Goal: Task Accomplishment & Management: Use online tool/utility

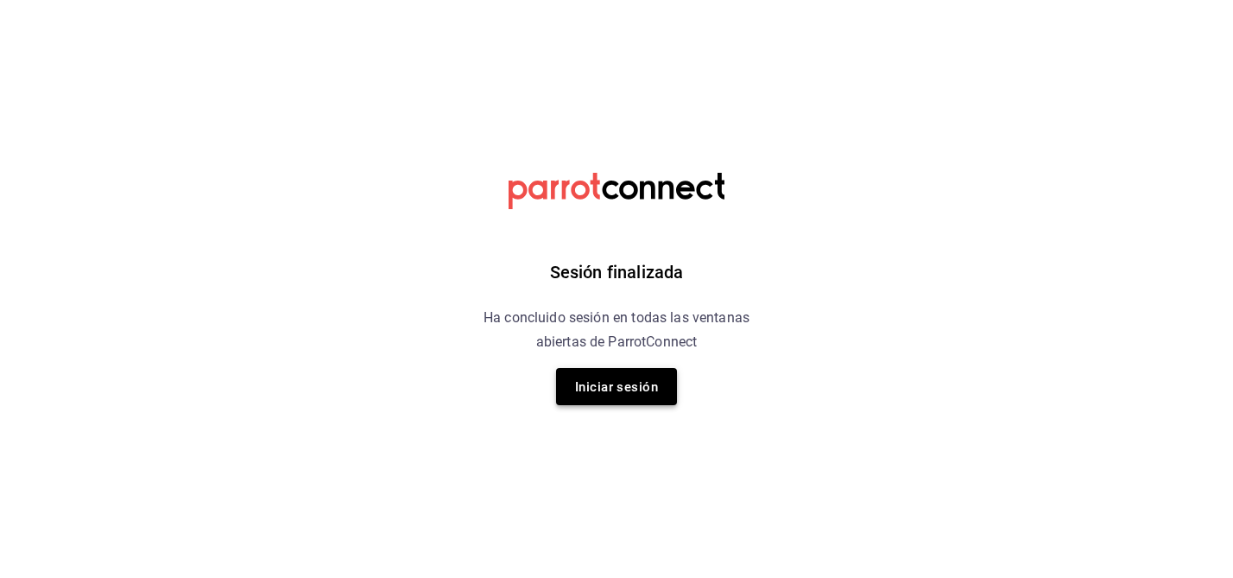
click at [604, 395] on font "Iniciar sesión" at bounding box center [616, 386] width 83 height 23
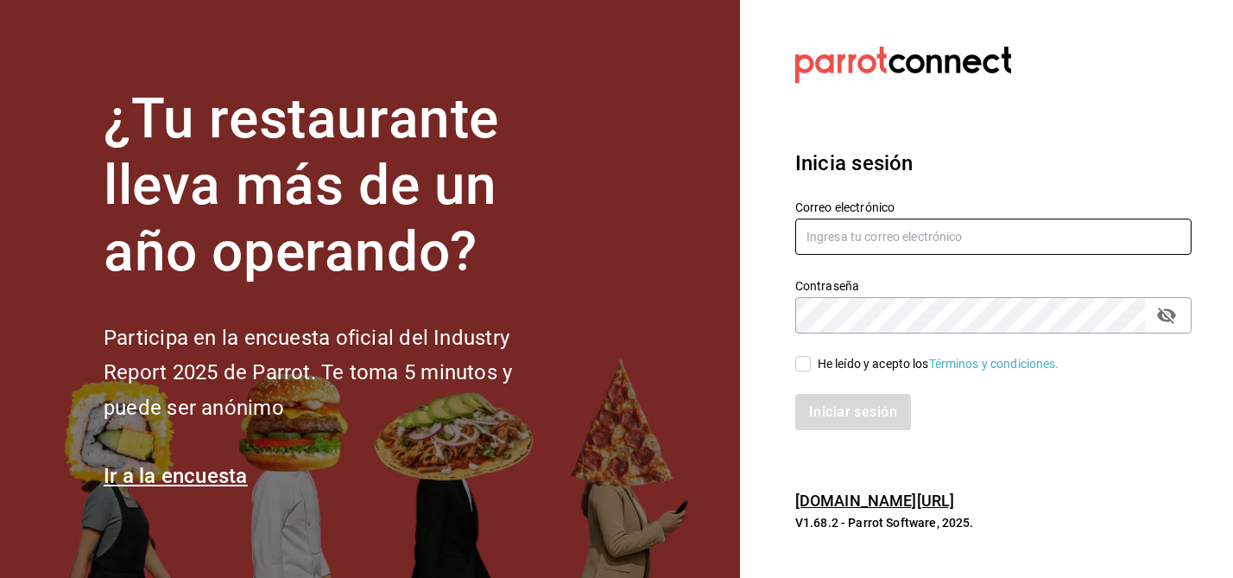
type input "[EMAIL_ADDRESS][DOMAIN_NAME]"
click at [804, 368] on input "He leído y acepto los Términos y condiciones." at bounding box center [803, 364] width 16 height 16
checkbox input "true"
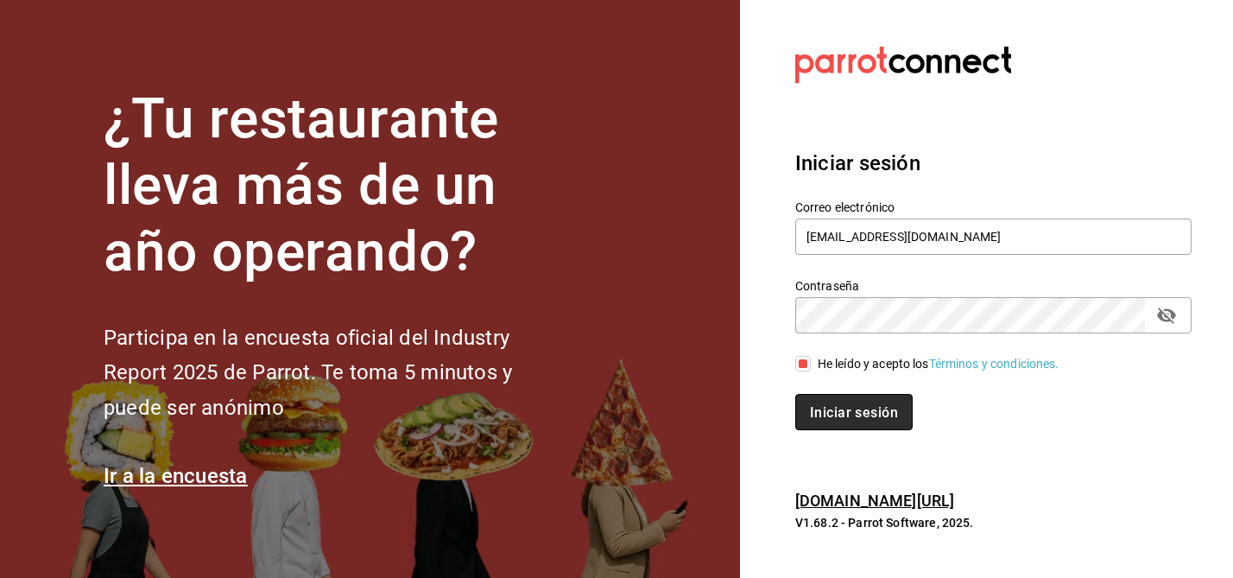
click at [843, 412] on font "Iniciar sesión" at bounding box center [854, 411] width 88 height 16
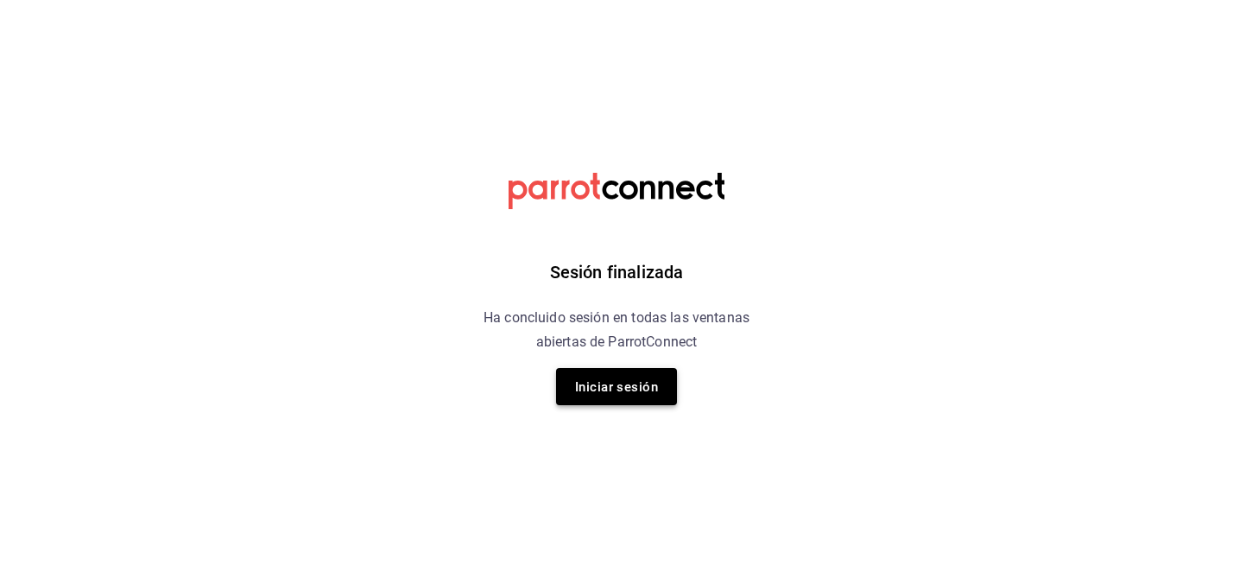
click at [606, 370] on button "Iniciar sesión" at bounding box center [616, 386] width 121 height 37
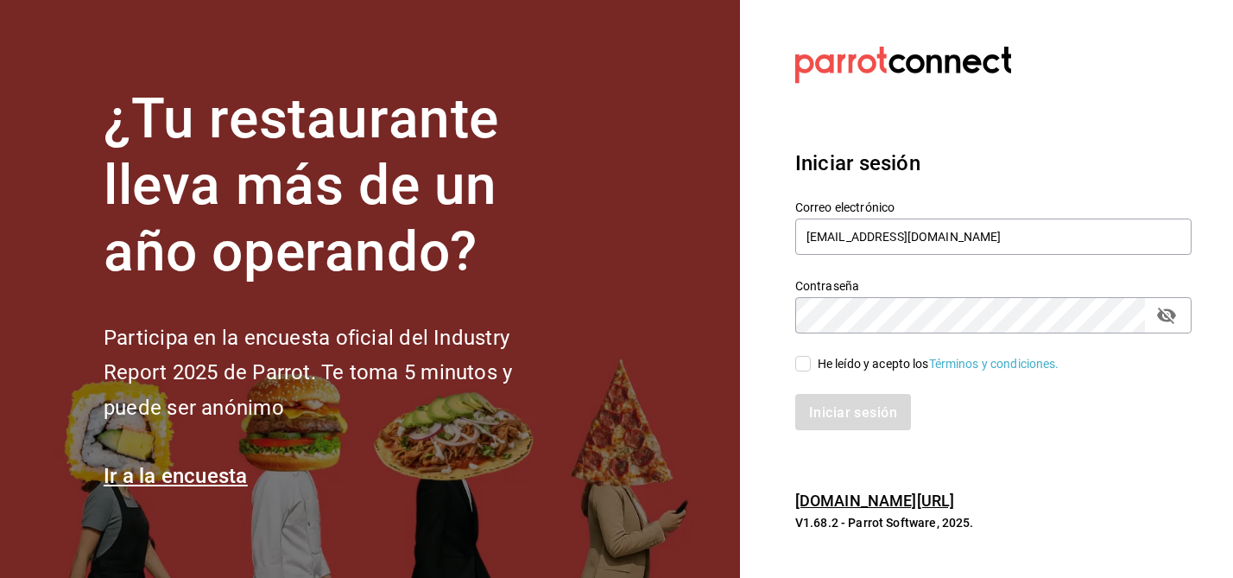
click at [804, 364] on input "He leído y acepto los Términos y condiciones." at bounding box center [803, 364] width 16 height 16
checkbox input "true"
click at [846, 409] on font "Iniciar sesión" at bounding box center [854, 411] width 88 height 16
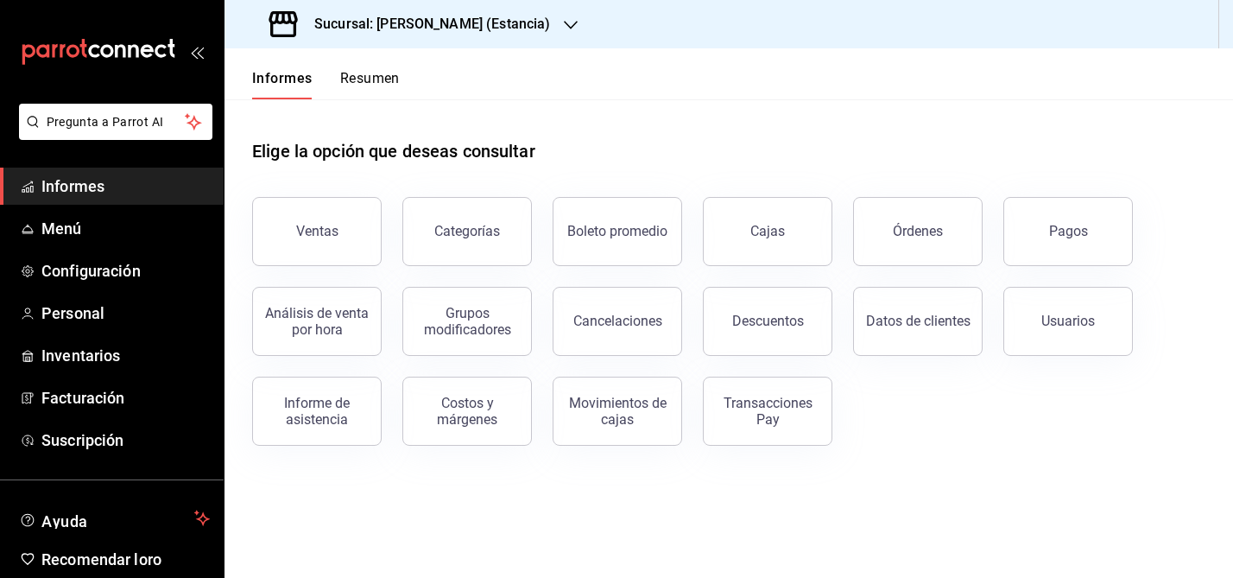
click at [499, 18] on font "Sucursal: [PERSON_NAME] (Estancia)" at bounding box center [432, 24] width 236 height 16
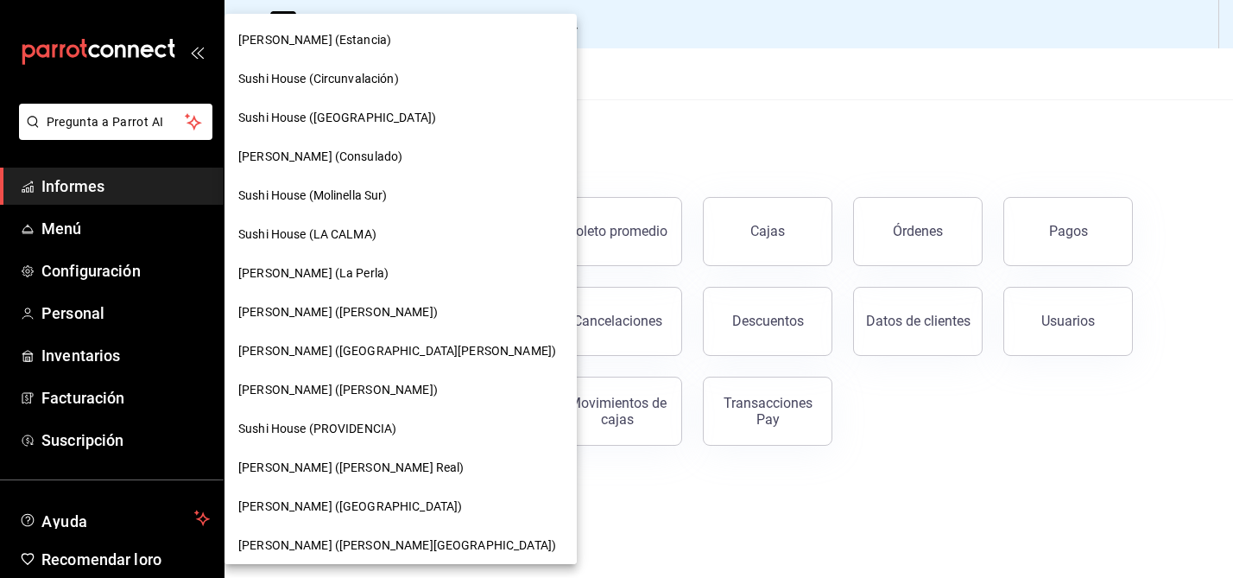
click at [359, 78] on font "Sushi House (Circunvalación)" at bounding box center [318, 79] width 161 height 14
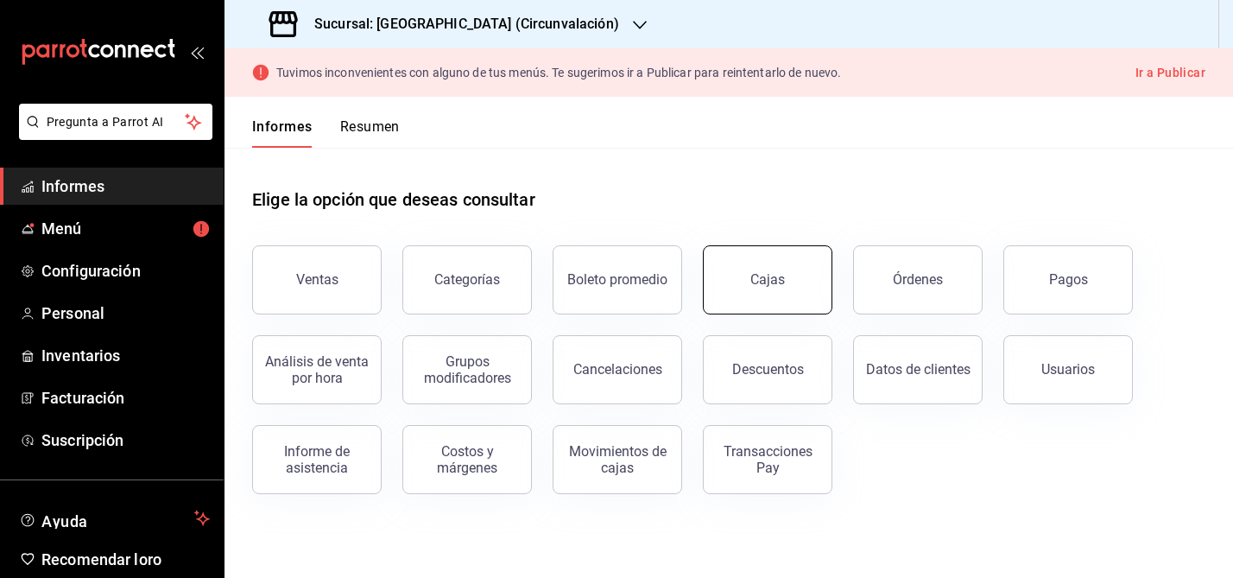
click at [787, 281] on button "Cajas" at bounding box center [767, 279] width 129 height 69
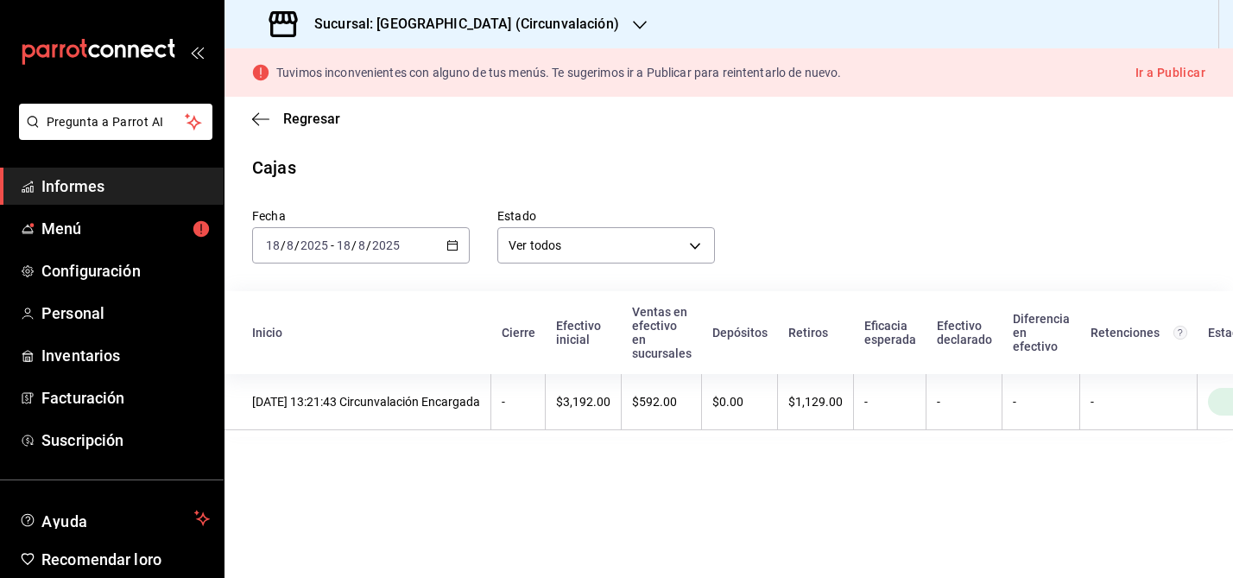
click at [459, 247] on div "2025-08-18 18 / 8 / 2025 - 2025-08-18 18 / 8 / 2025" at bounding box center [361, 245] width 218 height 36
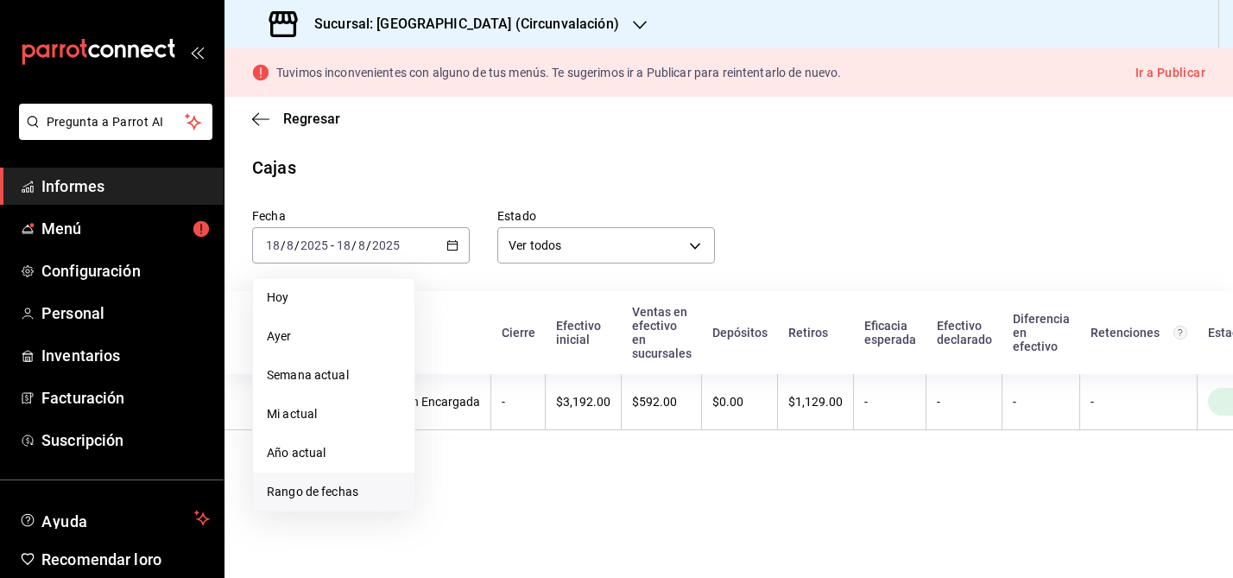
click at [286, 494] on font "Rango de fechas" at bounding box center [313, 491] width 92 height 14
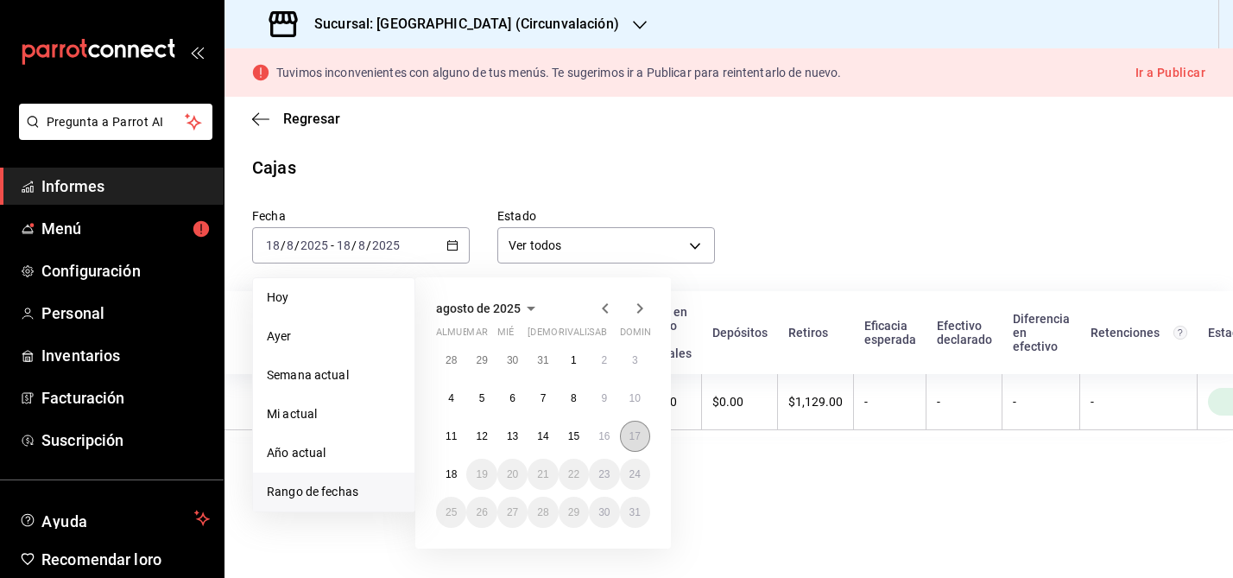
click at [635, 439] on font "17" at bounding box center [634, 436] width 11 height 12
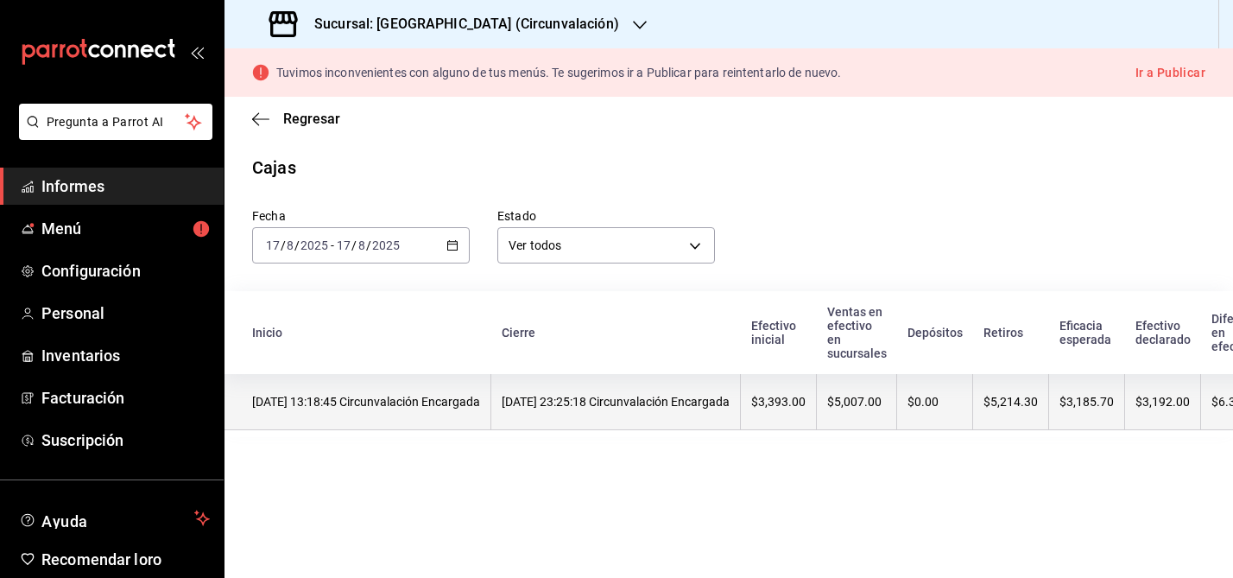
click at [607, 391] on th "17/08/2025 23:25:18 Circunvalación Encargada" at bounding box center [615, 402] width 249 height 56
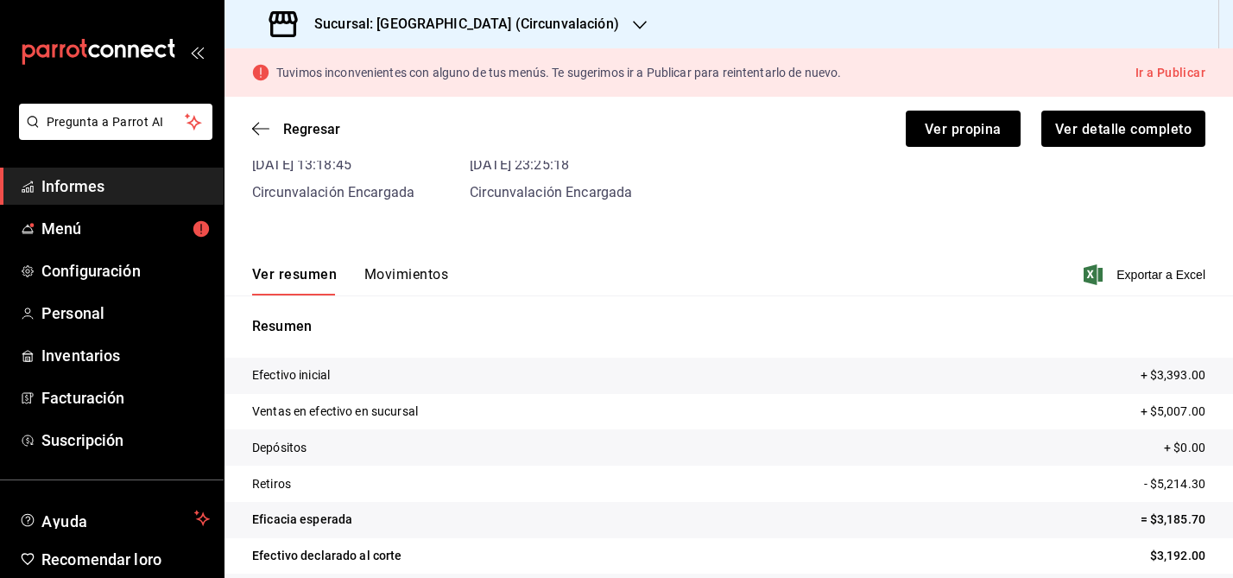
scroll to position [121, 0]
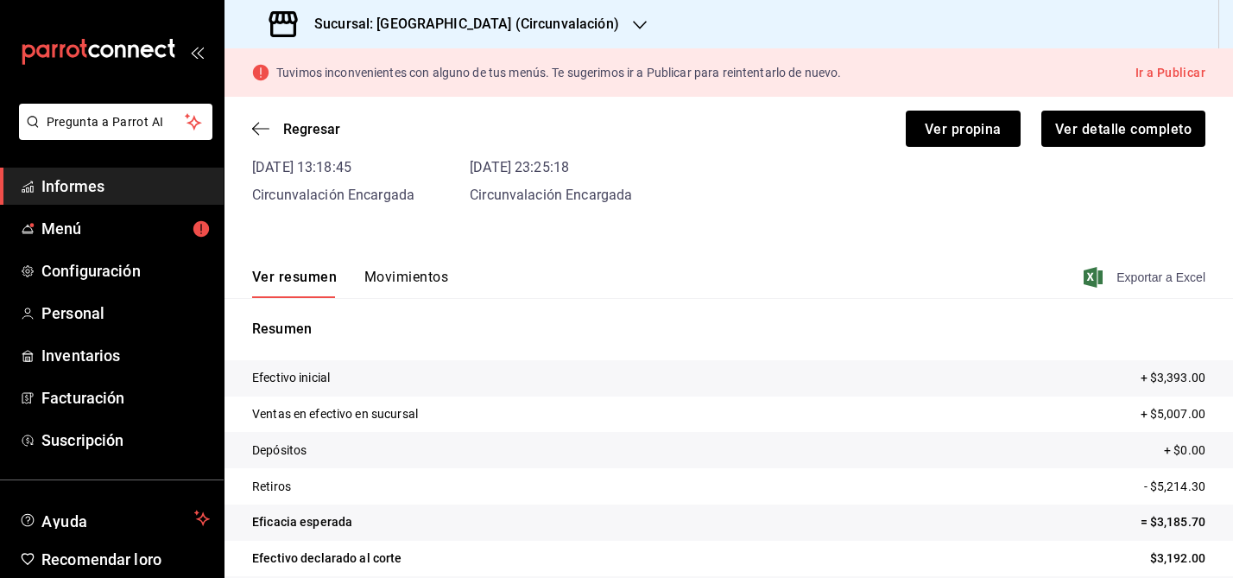
click at [1146, 281] on font "Exportar a Excel" at bounding box center [1160, 277] width 89 height 14
click at [424, 275] on font "Movimientos" at bounding box center [406, 276] width 84 height 16
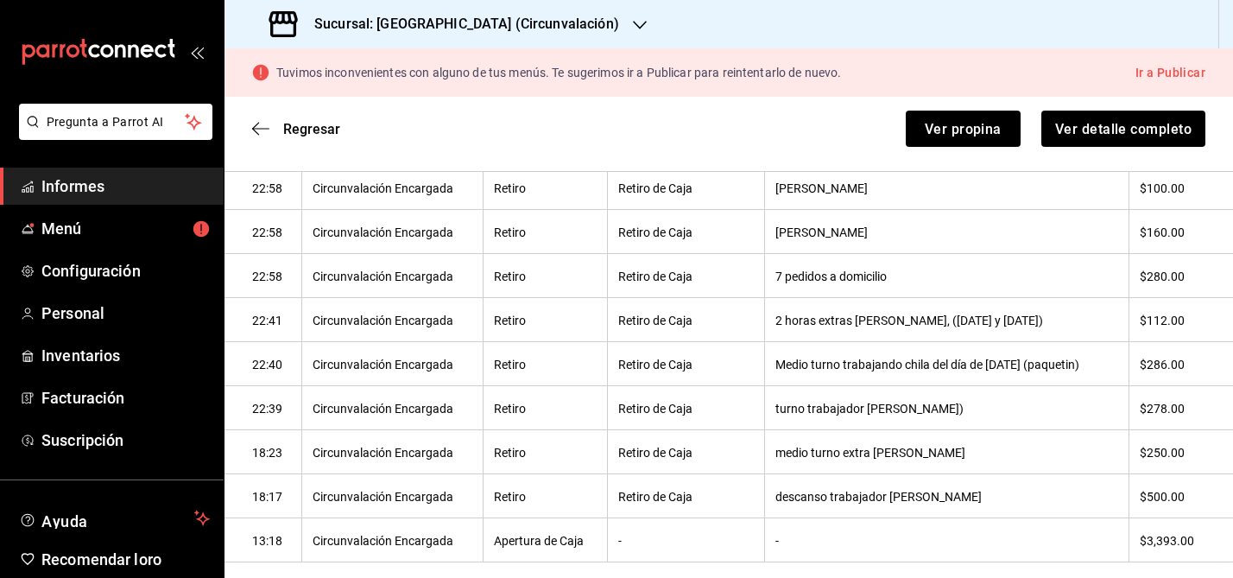
scroll to position [485, 0]
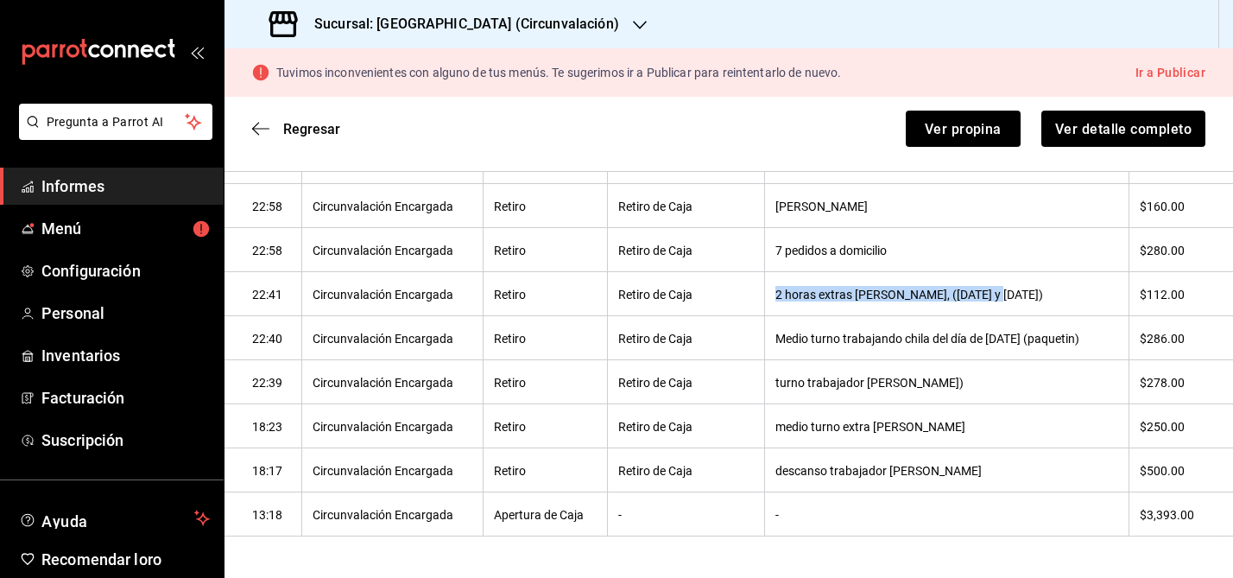
drag, startPoint x: 780, startPoint y: 294, endPoint x: 1036, endPoint y: 303, distance: 255.7
click at [1036, 303] on th "2 horas extras Karen, (jueves y viernes)" at bounding box center [946, 294] width 364 height 44
copy font "2 horas extras Karen, (jueves y viernes)"
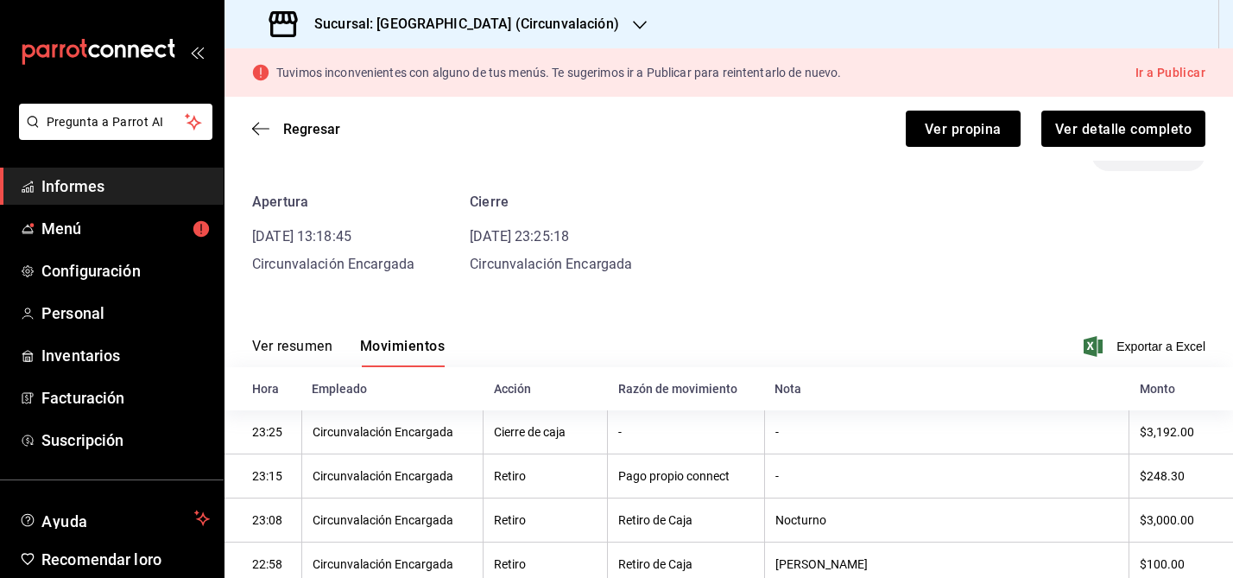
scroll to position [49, 0]
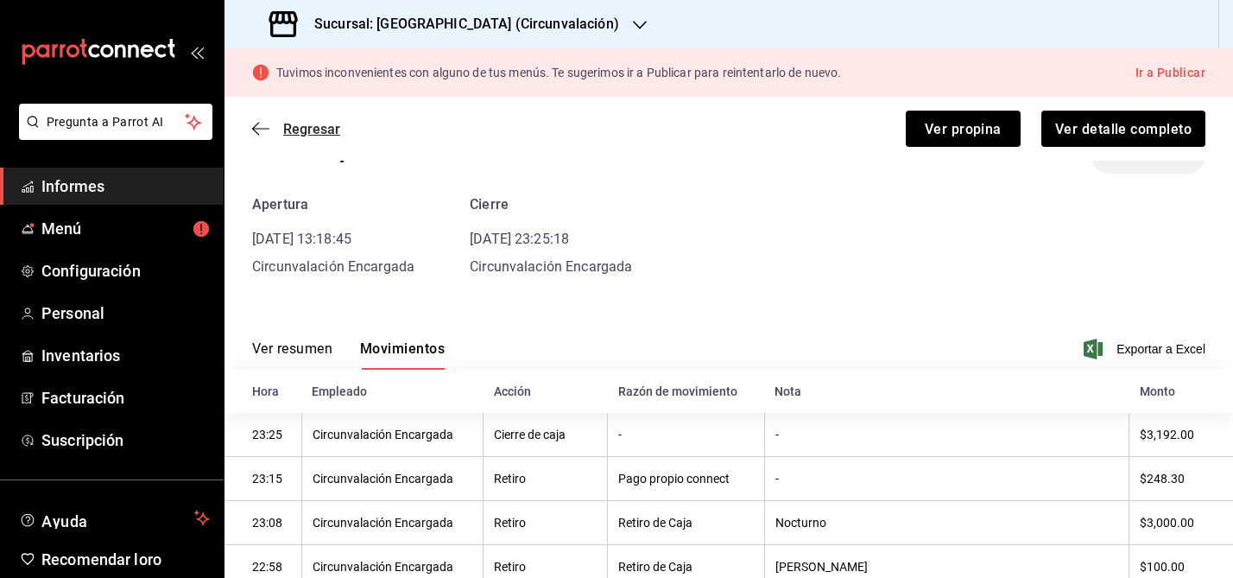
click at [258, 124] on icon "button" at bounding box center [260, 129] width 17 height 16
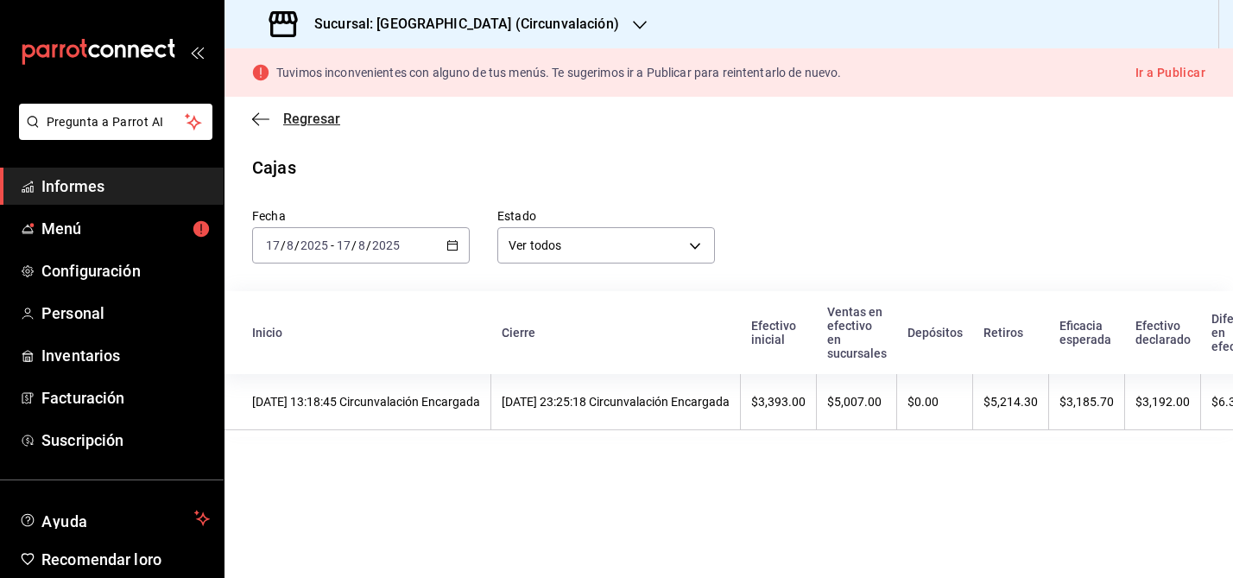
click at [255, 115] on icon "button" at bounding box center [255, 118] width 7 height 13
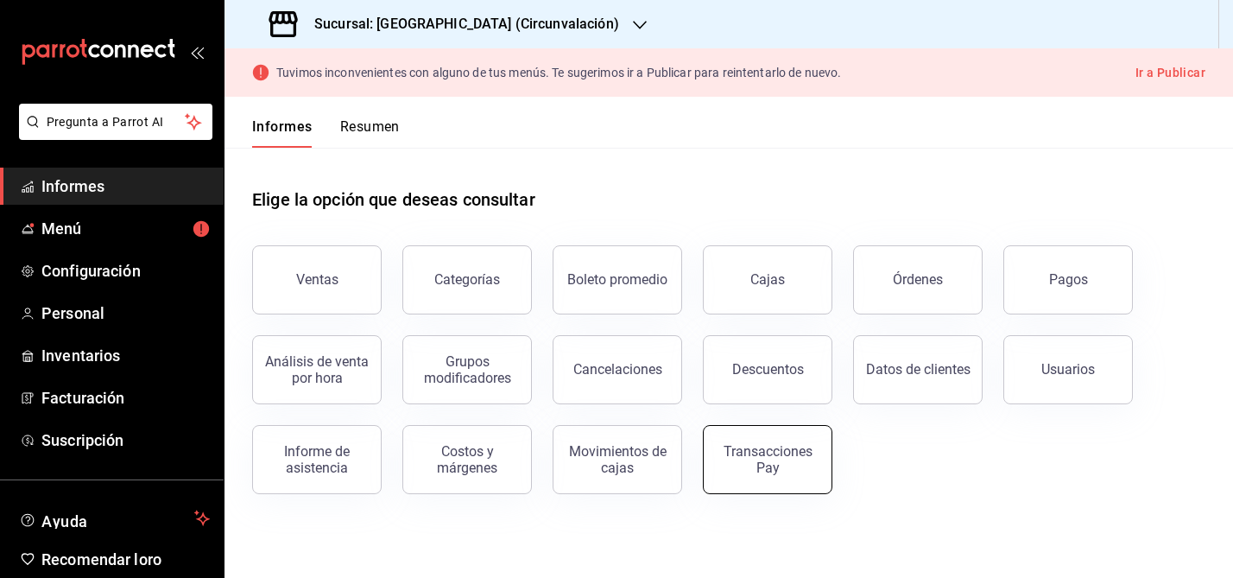
click at [807, 480] on button "Transacciones Pay" at bounding box center [767, 459] width 129 height 69
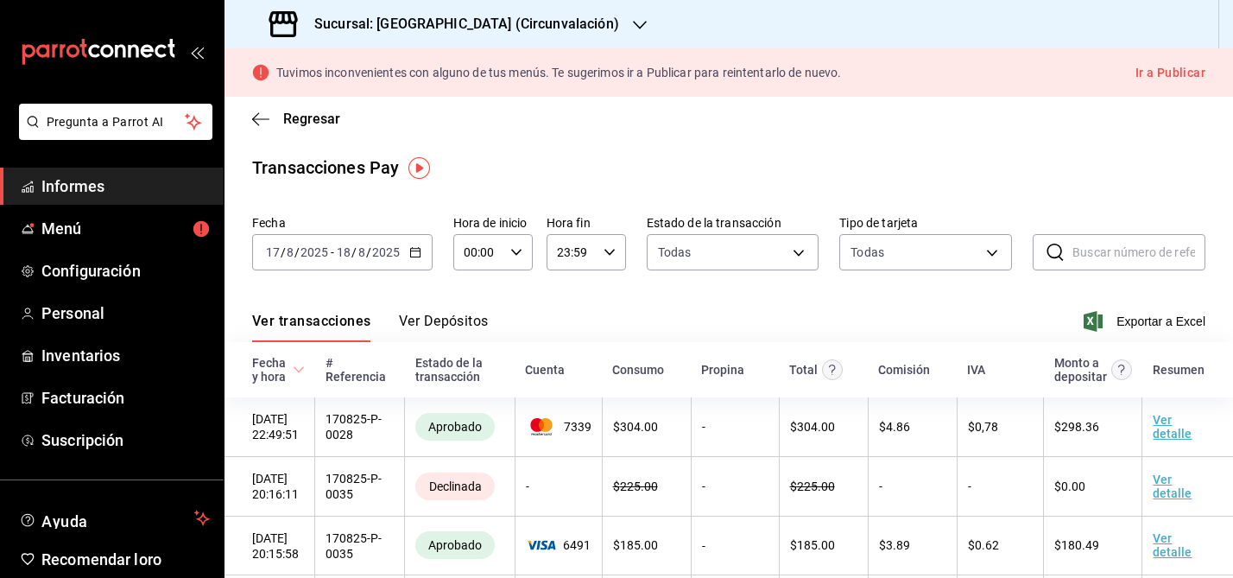
click at [420, 259] on div "2025-08-17 17 / 8 / 2025 - 2025-08-18 18 / 8 / 2025" at bounding box center [342, 252] width 180 height 36
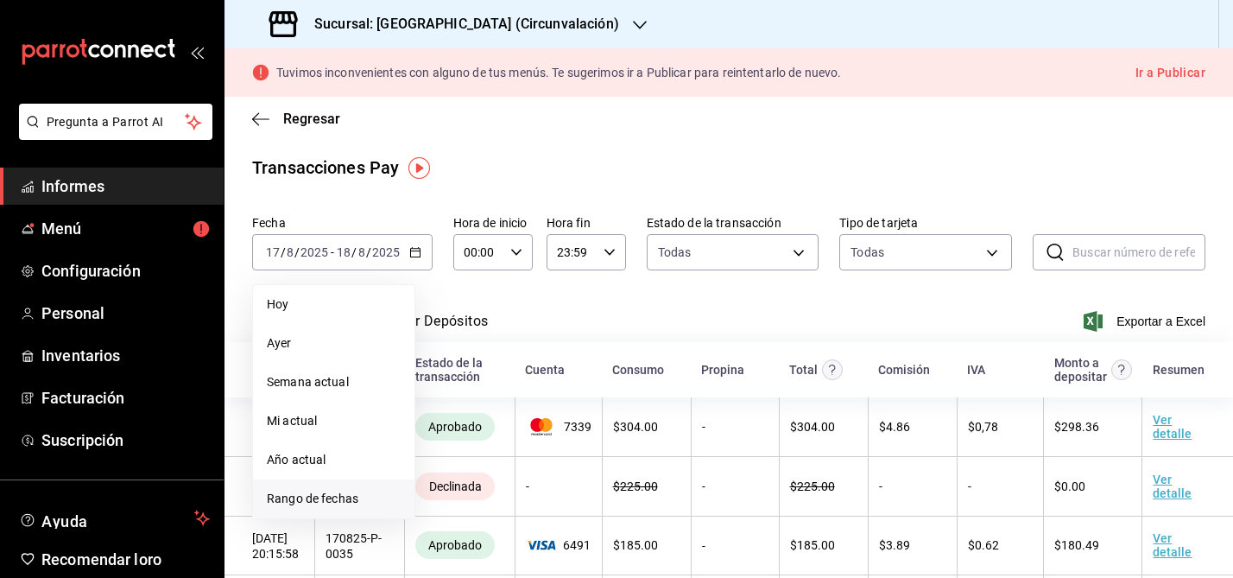
click at [342, 495] on font "Rango de fechas" at bounding box center [313, 498] width 92 height 14
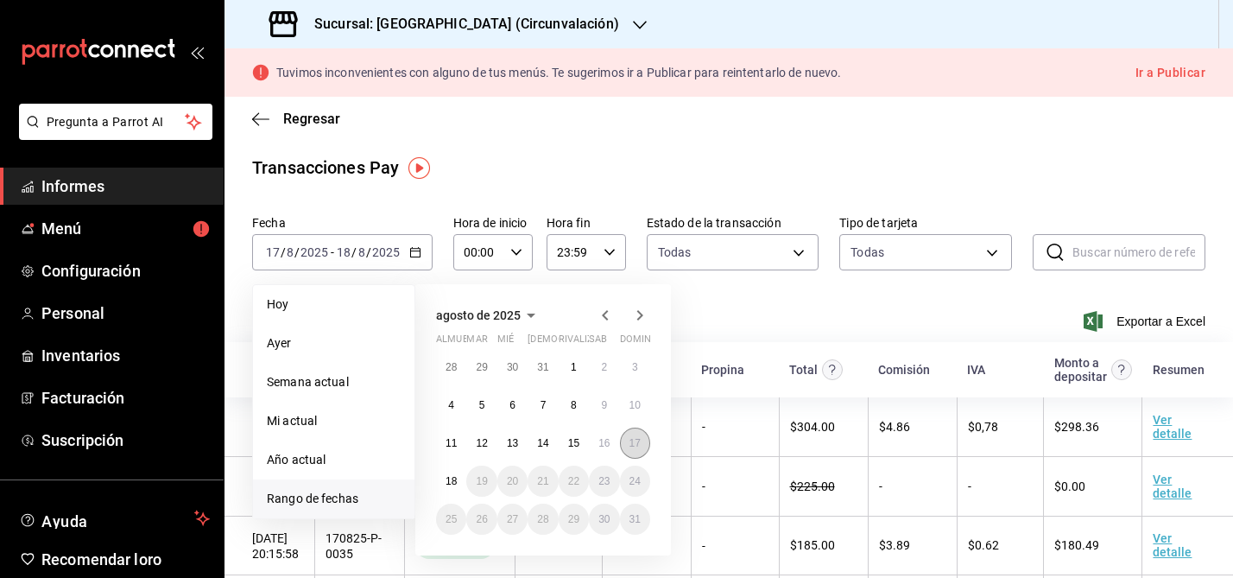
click at [632, 440] on font "17" at bounding box center [634, 443] width 11 height 12
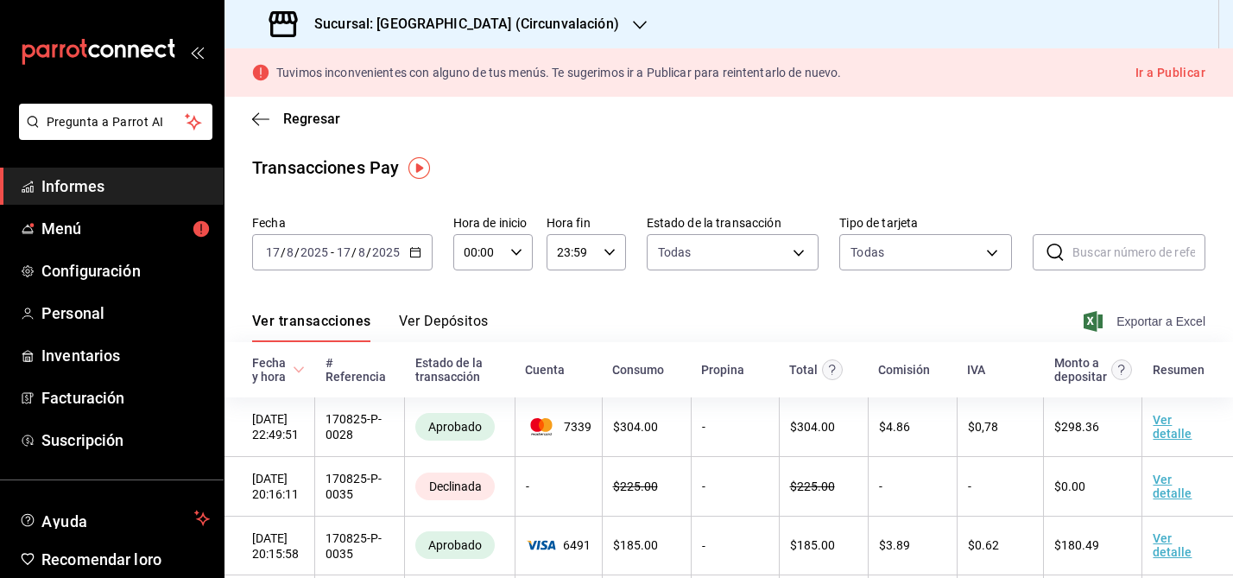
click at [1157, 316] on font "Exportar a Excel" at bounding box center [1160, 321] width 89 height 14
click at [264, 129] on div "Regresar" at bounding box center [728, 119] width 1008 height 44
click at [252, 115] on icon "button" at bounding box center [260, 119] width 17 height 16
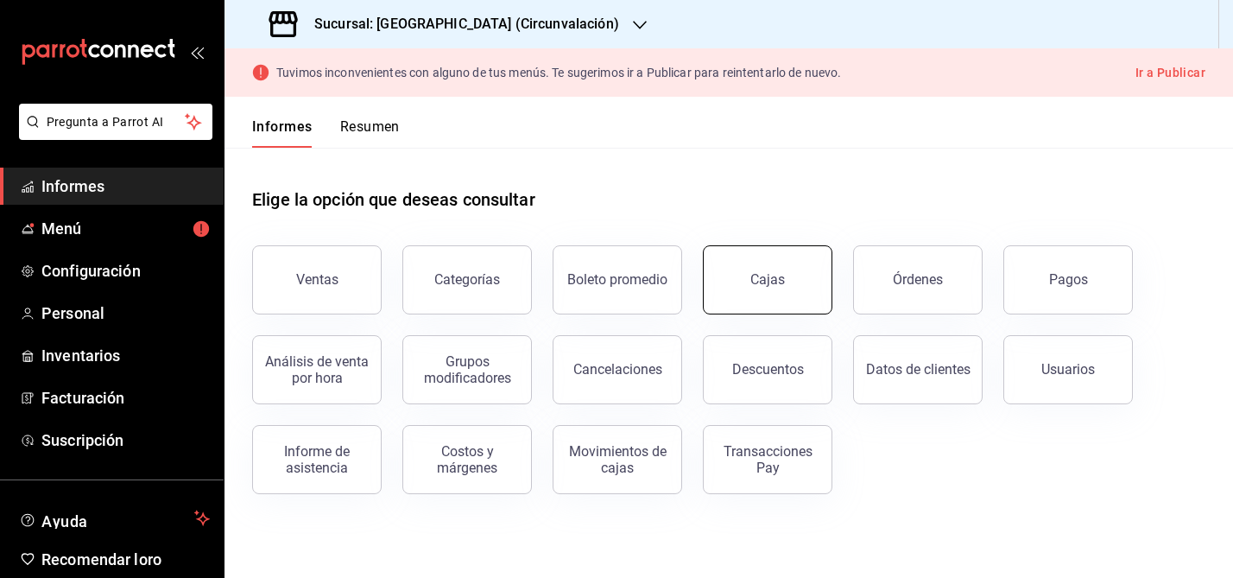
click at [775, 273] on font "Cajas" at bounding box center [767, 279] width 35 height 16
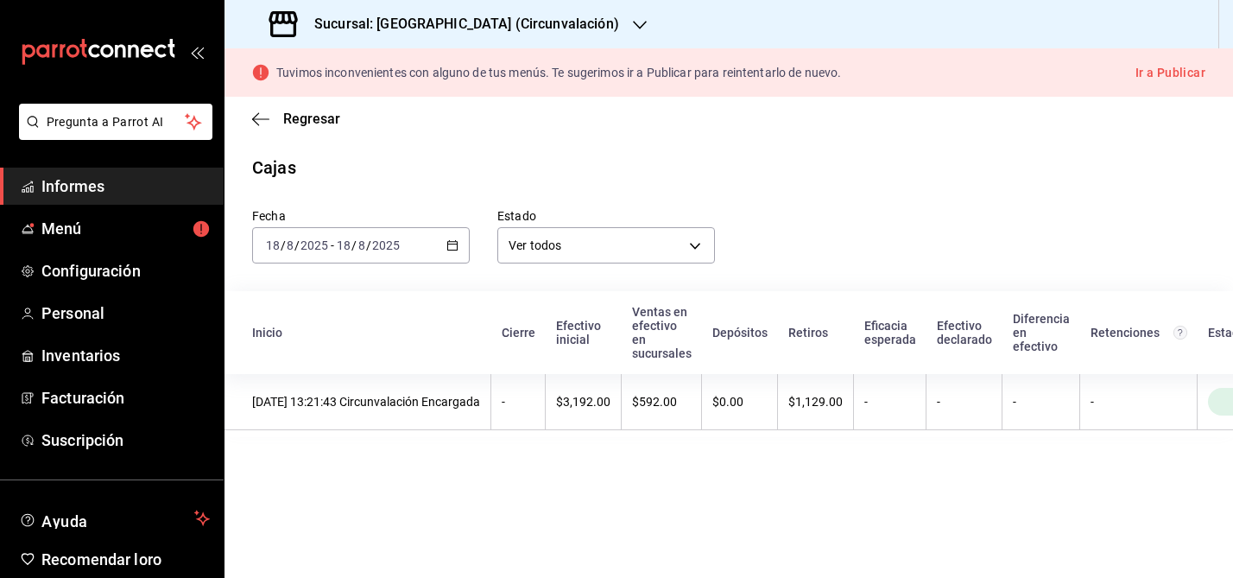
click at [458, 241] on div "2025-08-18 18 / 8 / 2025 - 2025-08-18 18 / 8 / 2025" at bounding box center [361, 245] width 218 height 36
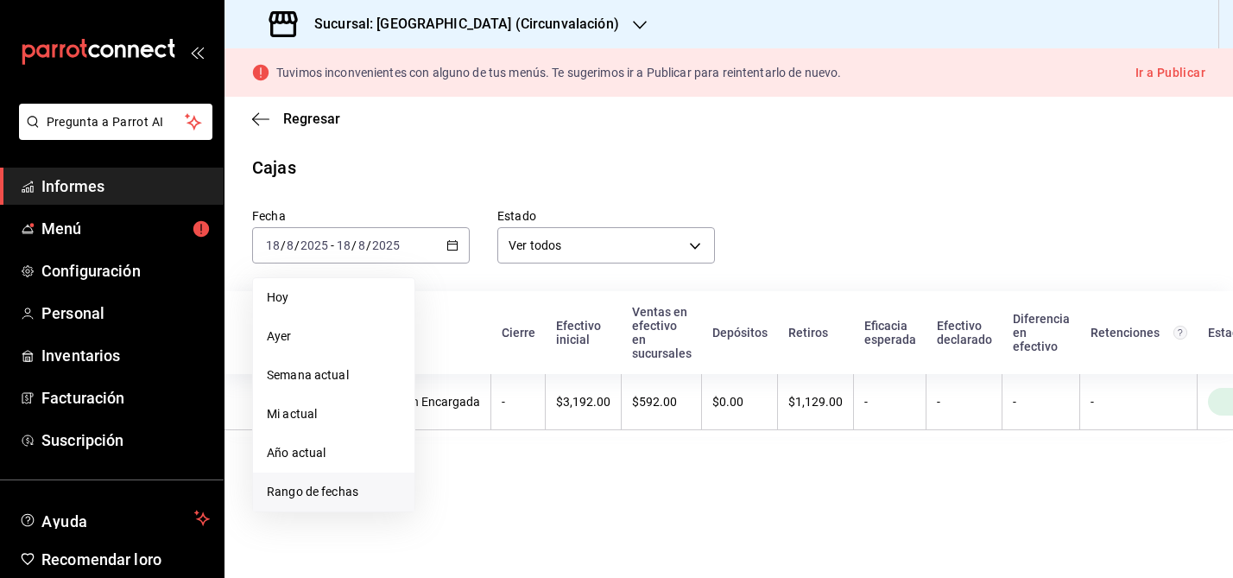
click at [325, 490] on font "Rango de fechas" at bounding box center [313, 491] width 92 height 14
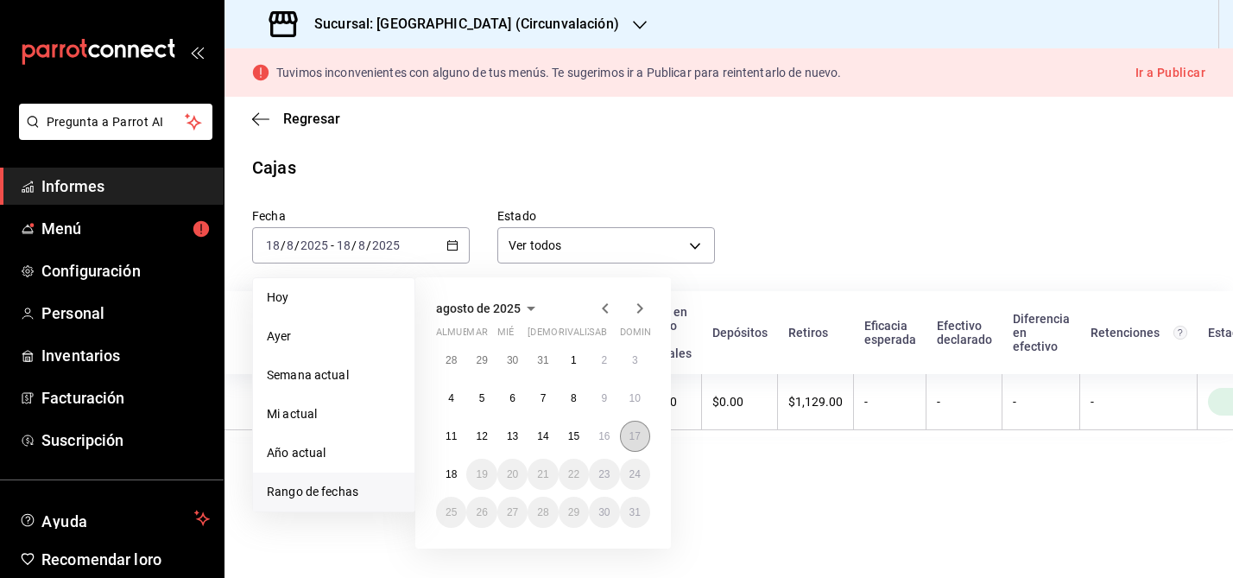
click at [641, 437] on button "17" at bounding box center [635, 435] width 30 height 31
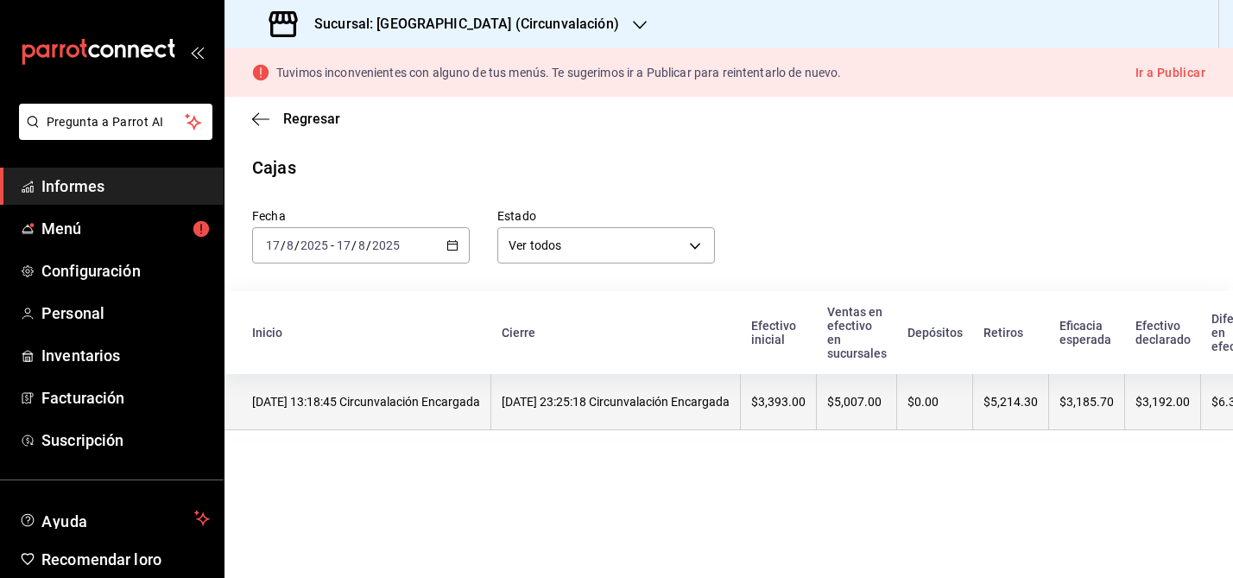
click at [644, 412] on th "17/08/2025 23:25:18 Circunvalación Encargada" at bounding box center [615, 402] width 249 height 56
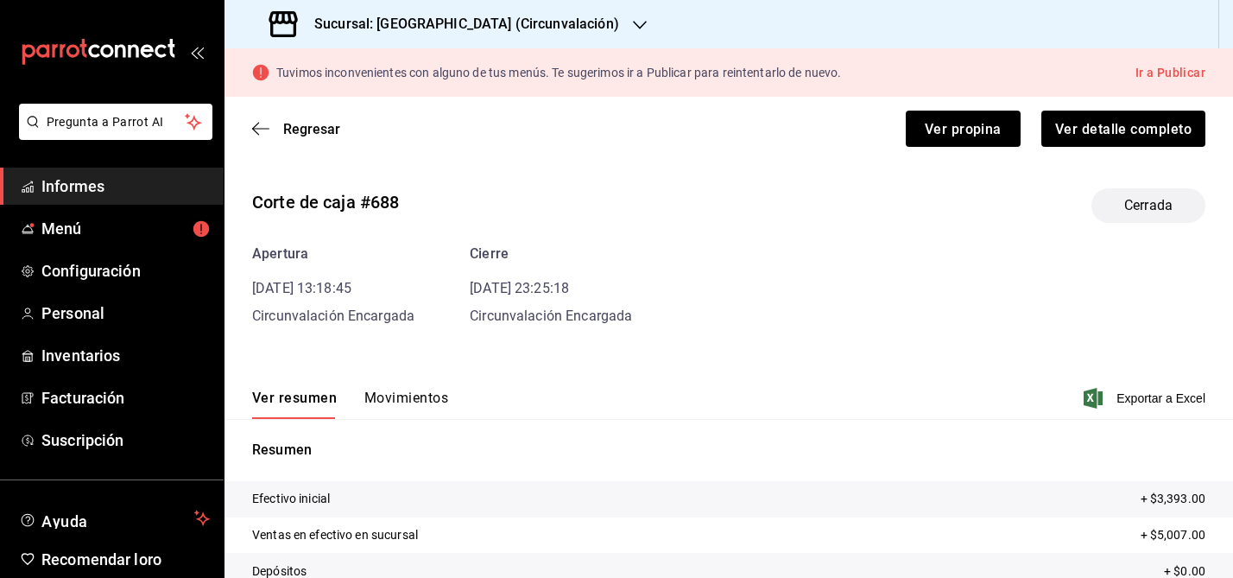
click at [421, 391] on font "Movimientos" at bounding box center [406, 397] width 84 height 16
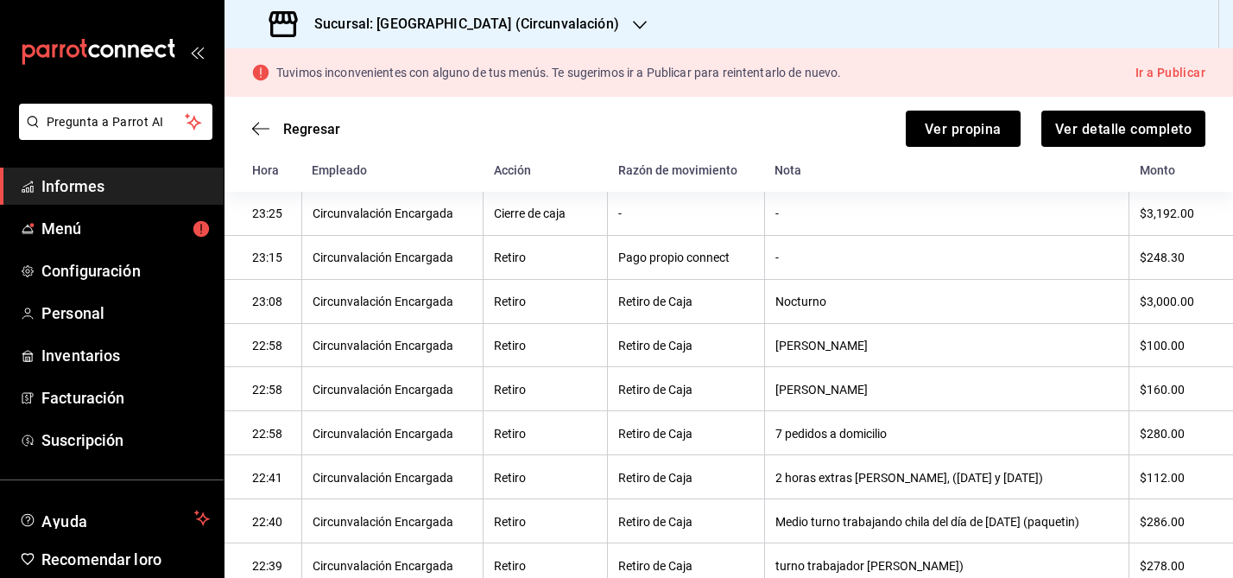
scroll to position [273, 0]
